Goal: Find specific page/section: Find specific page/section

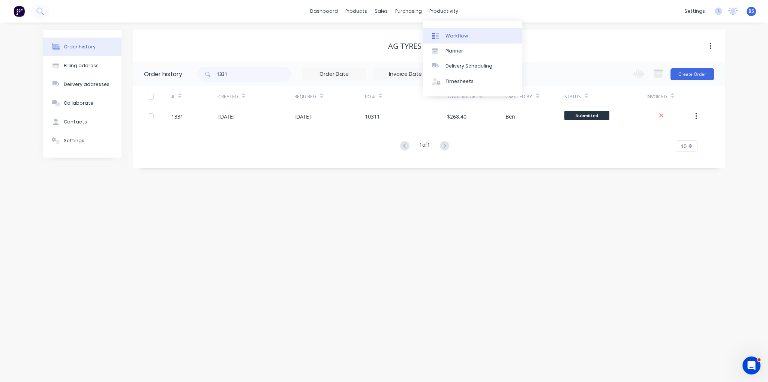
click at [472, 42] on link "Workflow" at bounding box center [472, 35] width 99 height 15
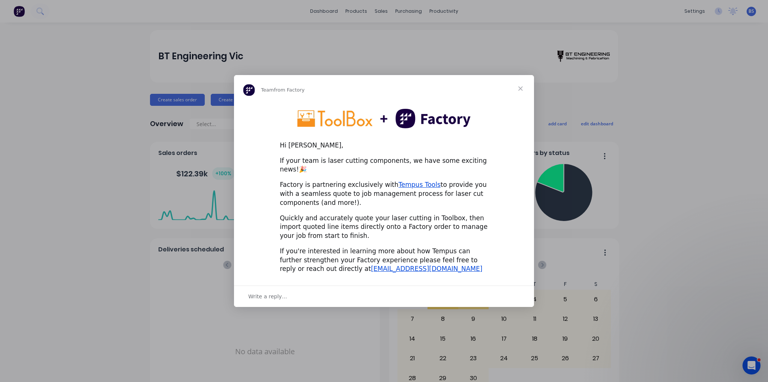
click at [522, 94] on span "Close" at bounding box center [520, 88] width 27 height 27
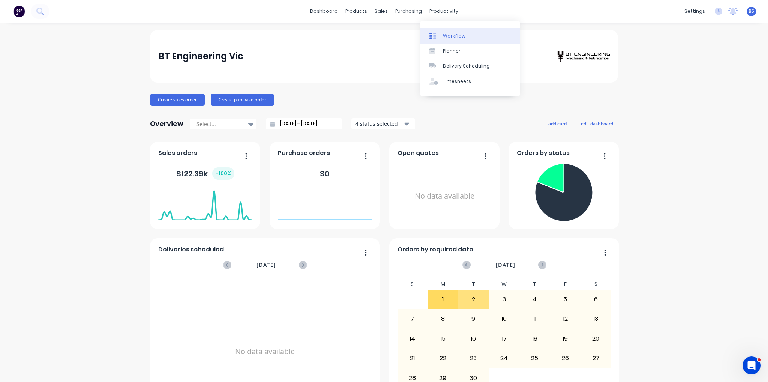
click at [459, 40] on link "Workflow" at bounding box center [469, 35] width 99 height 15
